Goal: Check status

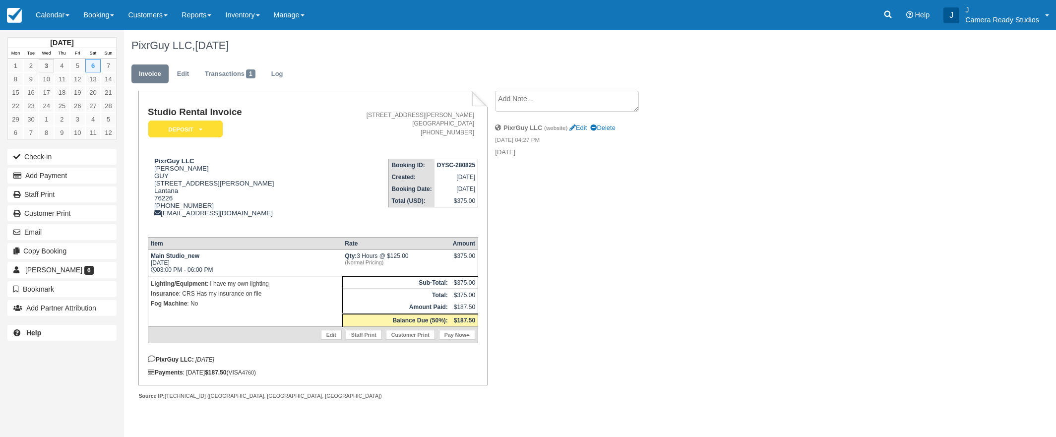
drag, startPoint x: 153, startPoint y: 261, endPoint x: 226, endPoint y: 317, distance: 91.9
click at [226, 317] on tbody "Main Studio_new Sat Sep 6, 2025 03:00 PM - 06:00 PM Qty: 3 Hours @ $125.00 (Nor…" at bounding box center [313, 296] width 330 height 93
drag, startPoint x: 148, startPoint y: 160, endPoint x: 211, endPoint y: 209, distance: 79.6
click at [211, 209] on div "PixrGuy LLC JASON GUY 1110 Mason St Lantana 76226 1 (214) 577-3673 pixrguy@gmai…" at bounding box center [234, 193] width 172 height 72
copy div "PixrGuy LLC JASON GUY 1110 Mason St Lantana 76226 1 (214) 577-3673"
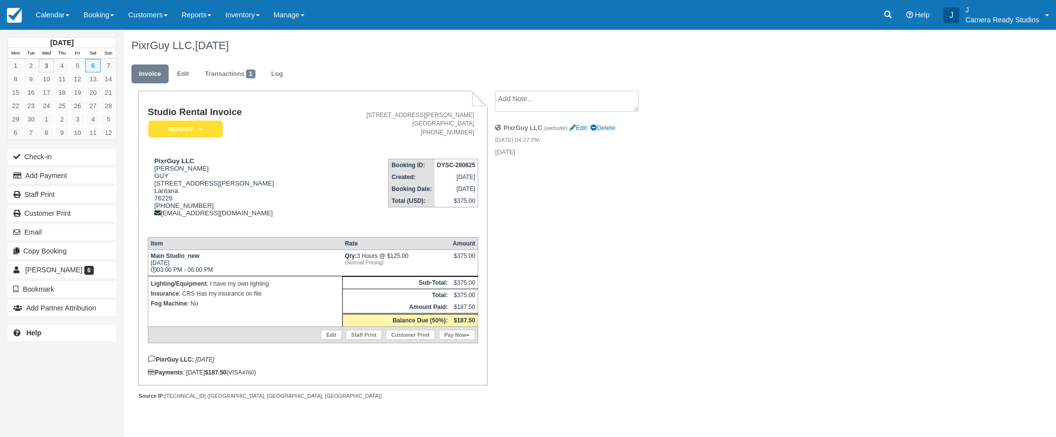
drag, startPoint x: 196, startPoint y: 367, endPoint x: 234, endPoint y: 366, distance: 37.7
click at [234, 363] on p "PixrGuy LLC: MEDIA DAY" at bounding box center [313, 359] width 330 height 8
drag, startPoint x: 151, startPoint y: 261, endPoint x: 221, endPoint y: 275, distance: 71.3
click at [221, 275] on td "Main Studio_new Sat Sep 6, 2025 03:00 PM - 06:00 PM" at bounding box center [245, 263] width 194 height 26
copy td "Main Studio_new Sat Sep 6, 2025 03:00 PM - 06:00 PM"
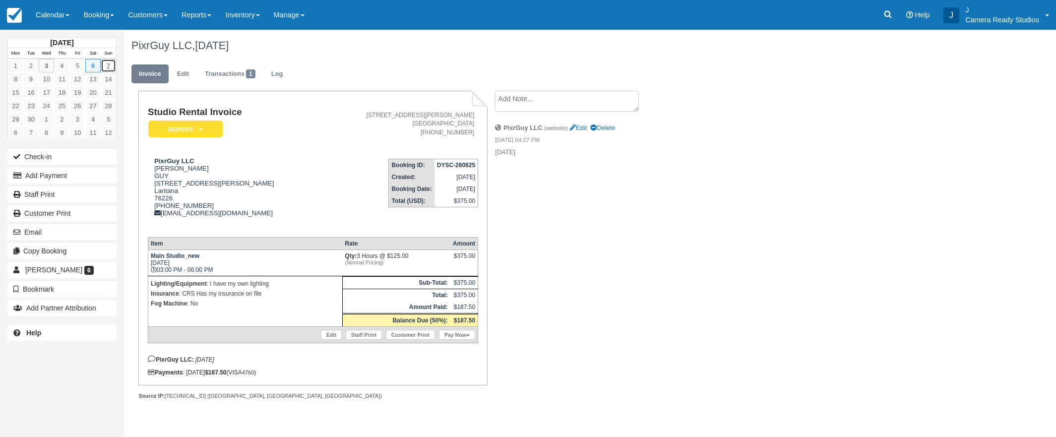
click at [106, 63] on link "7" at bounding box center [108, 65] width 15 height 13
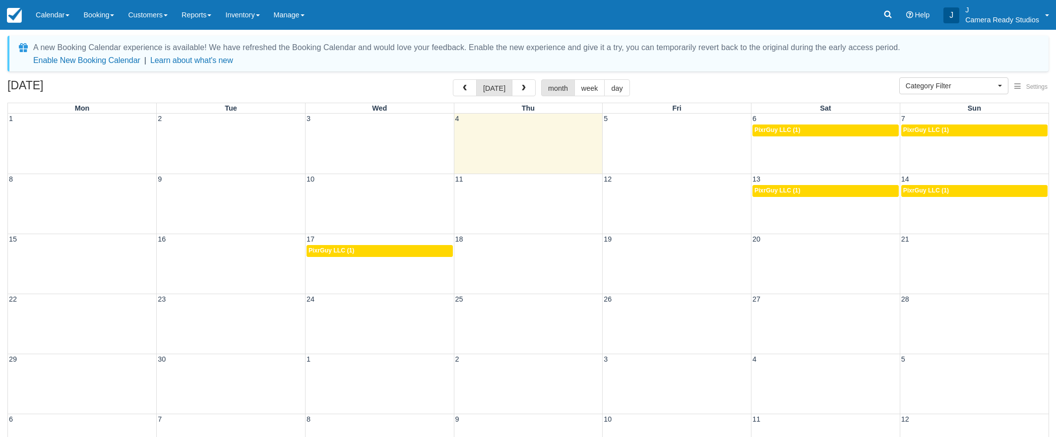
select select
click at [983, 133] on div "8a PixrGuy LLC (1)" at bounding box center [974, 130] width 142 height 8
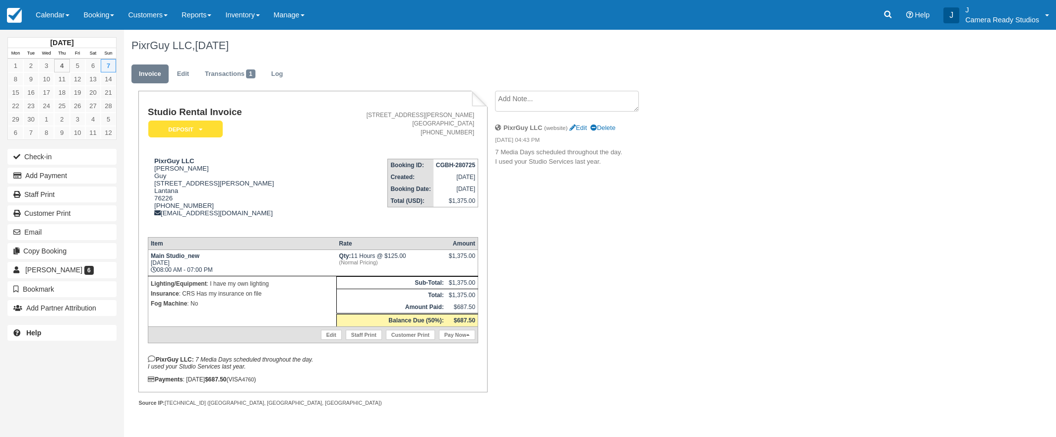
scroll to position [0, 0]
drag, startPoint x: 196, startPoint y: 365, endPoint x: 243, endPoint y: 377, distance: 48.4
click at [243, 370] on em "7 Media Days scheduled throughout the day. I used your Studio Services last yea…" at bounding box center [230, 363] width 165 height 14
